Goal: Task Accomplishment & Management: Manage account settings

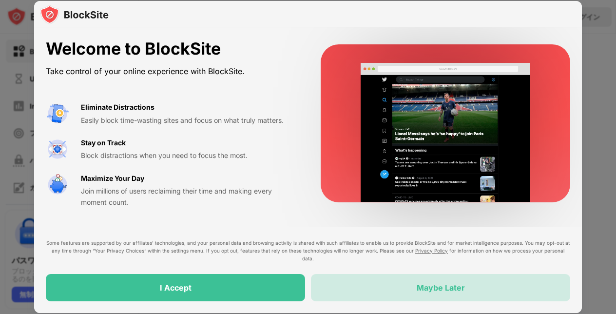
click at [433, 287] on div "Maybe Later" at bounding box center [441, 288] width 48 height 10
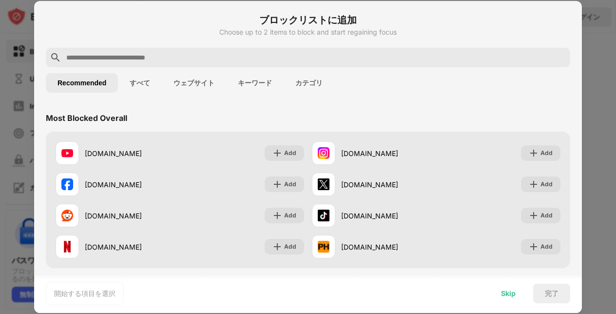
click at [505, 292] on div "Skip" at bounding box center [508, 294] width 15 height 8
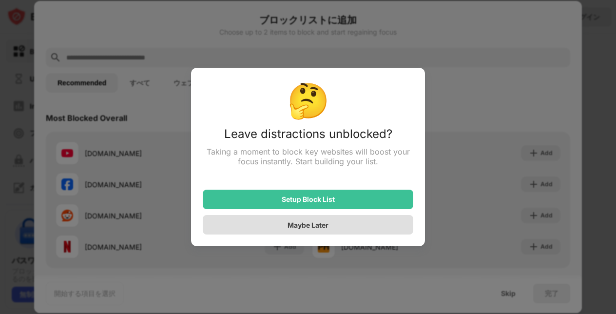
click at [366, 228] on div "Maybe Later" at bounding box center [308, 225] width 211 height 20
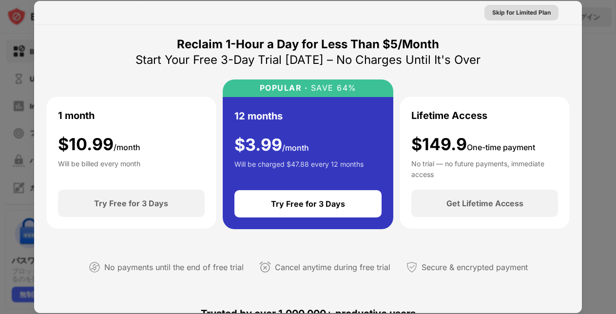
click at [526, 16] on div "Skip for Limited Plan" at bounding box center [521, 13] width 59 height 10
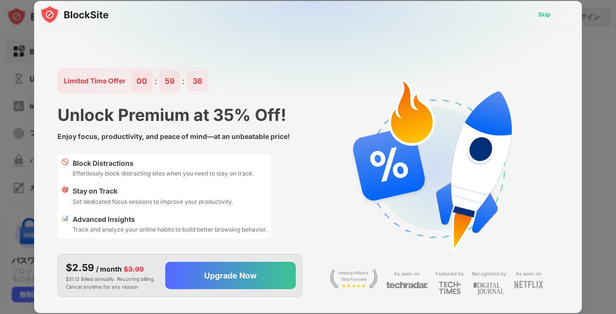
click at [545, 13] on div "Skip" at bounding box center [544, 15] width 13 height 10
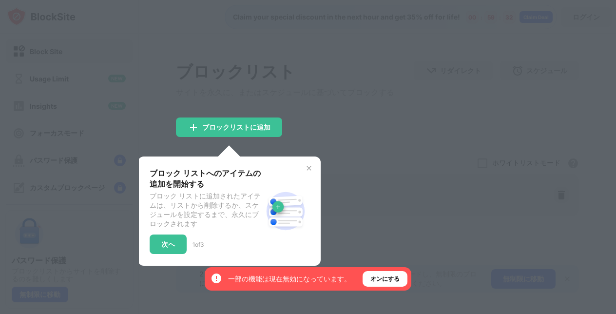
click at [307, 172] on img at bounding box center [309, 168] width 8 height 8
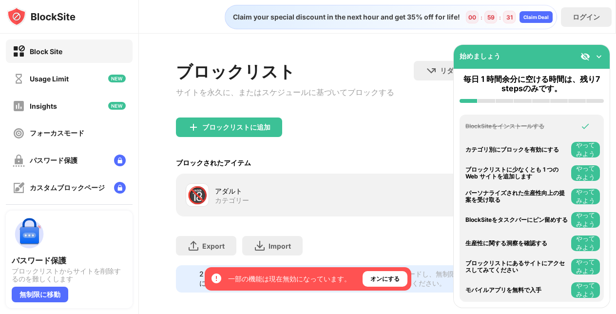
scroll to position [11, 0]
